Goal: Check status: Check status

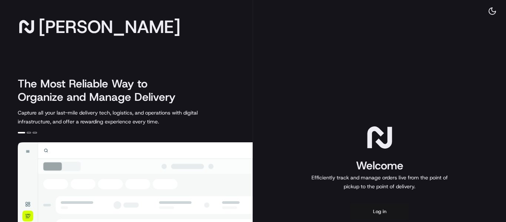
click at [376, 210] on button "Log in" at bounding box center [379, 212] width 59 height 18
